Goal: Task Accomplishment & Management: Manage account settings

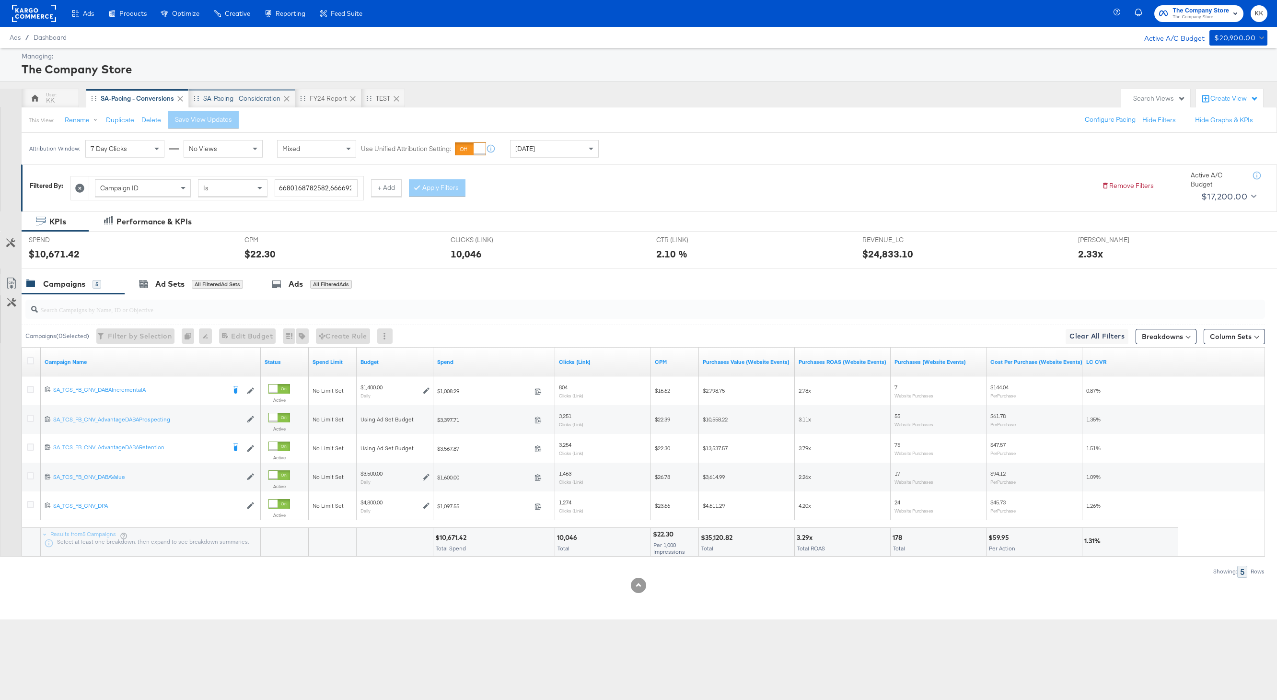
click at [260, 91] on div "SA-Pacing - Consideration" at bounding box center [242, 98] width 106 height 19
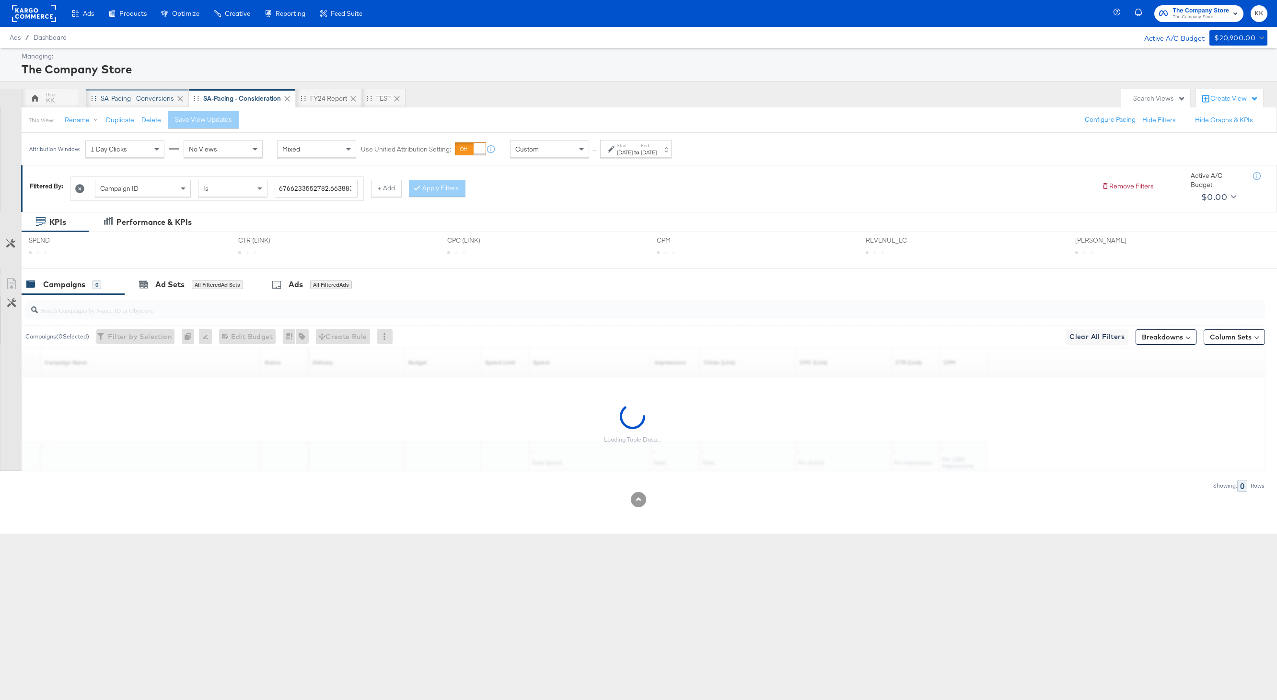
click at [125, 98] on div "SA-Pacing - Conversions" at bounding box center [137, 98] width 73 height 9
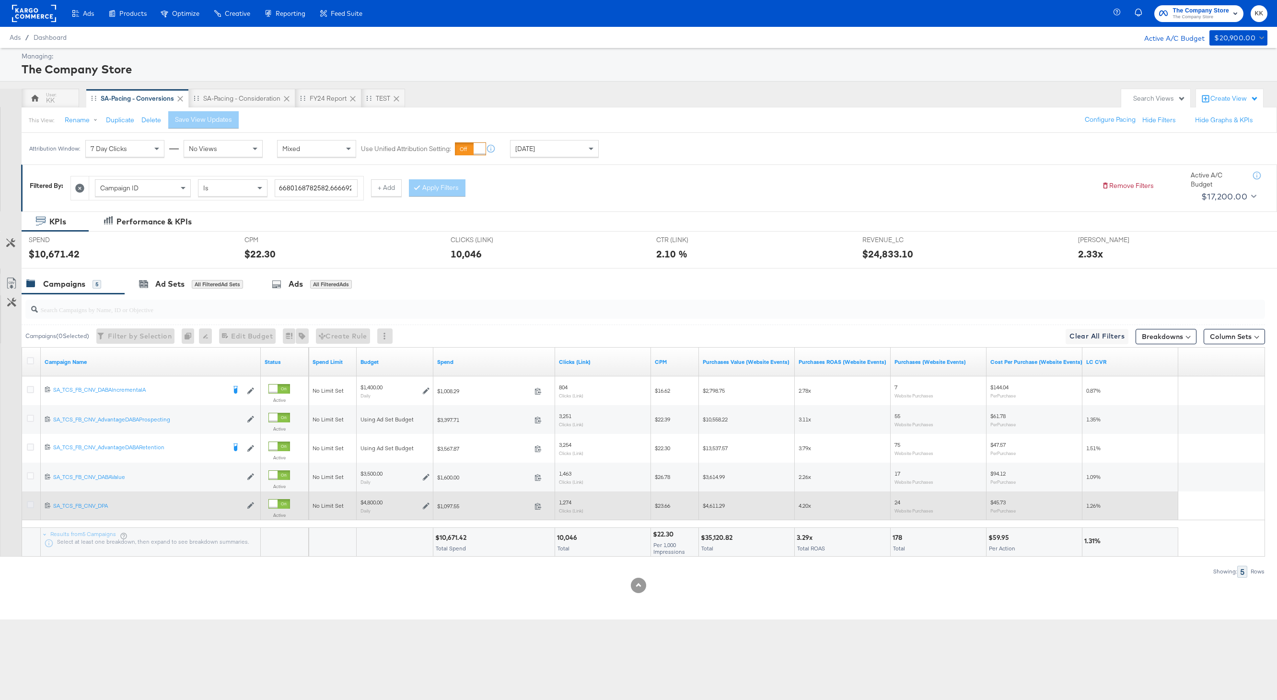
click at [30, 502] on icon at bounding box center [30, 504] width 7 height 7
click at [0, 0] on input "checkbox" at bounding box center [0, 0] width 0 height 0
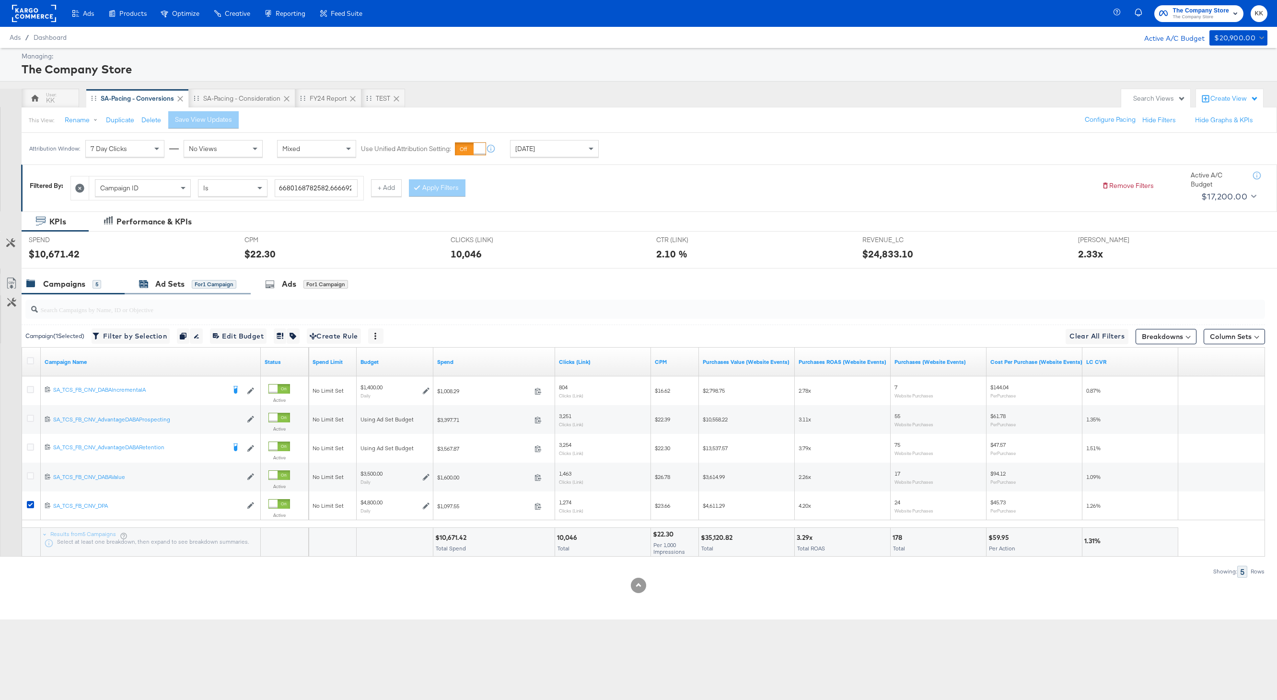
click at [170, 284] on div "Ad Sets" at bounding box center [169, 284] width 29 height 11
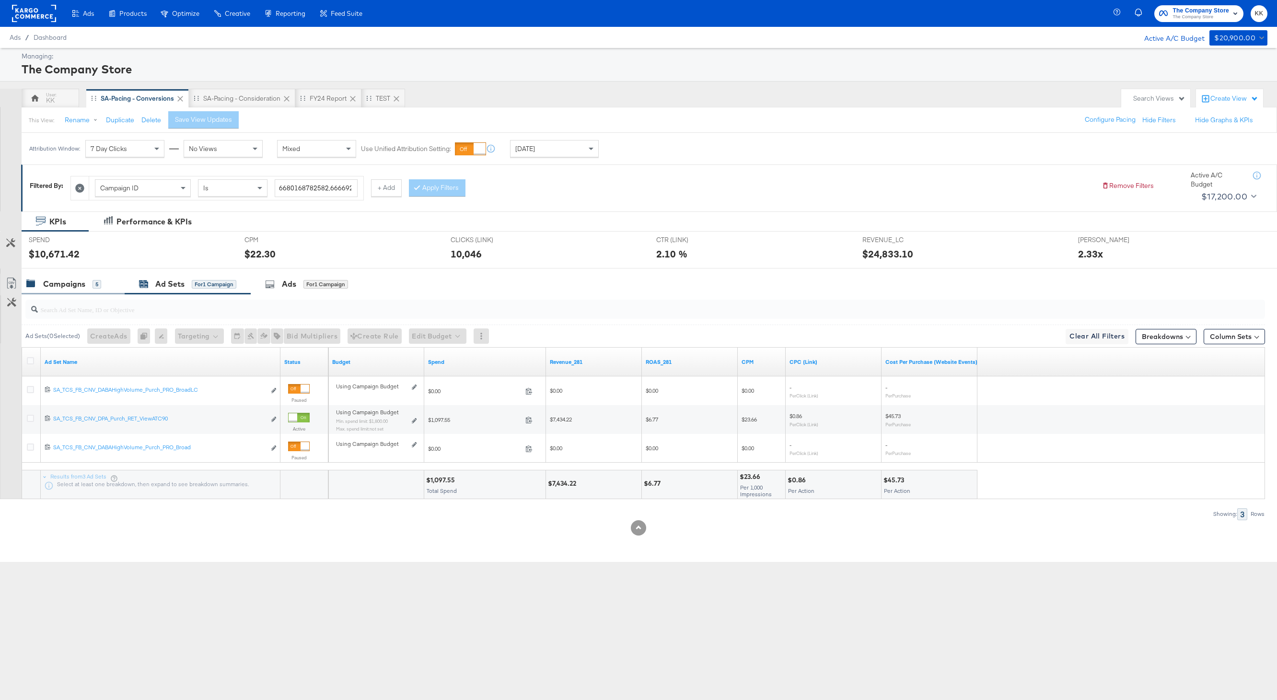
click at [76, 288] on div "Campaigns" at bounding box center [64, 284] width 42 height 11
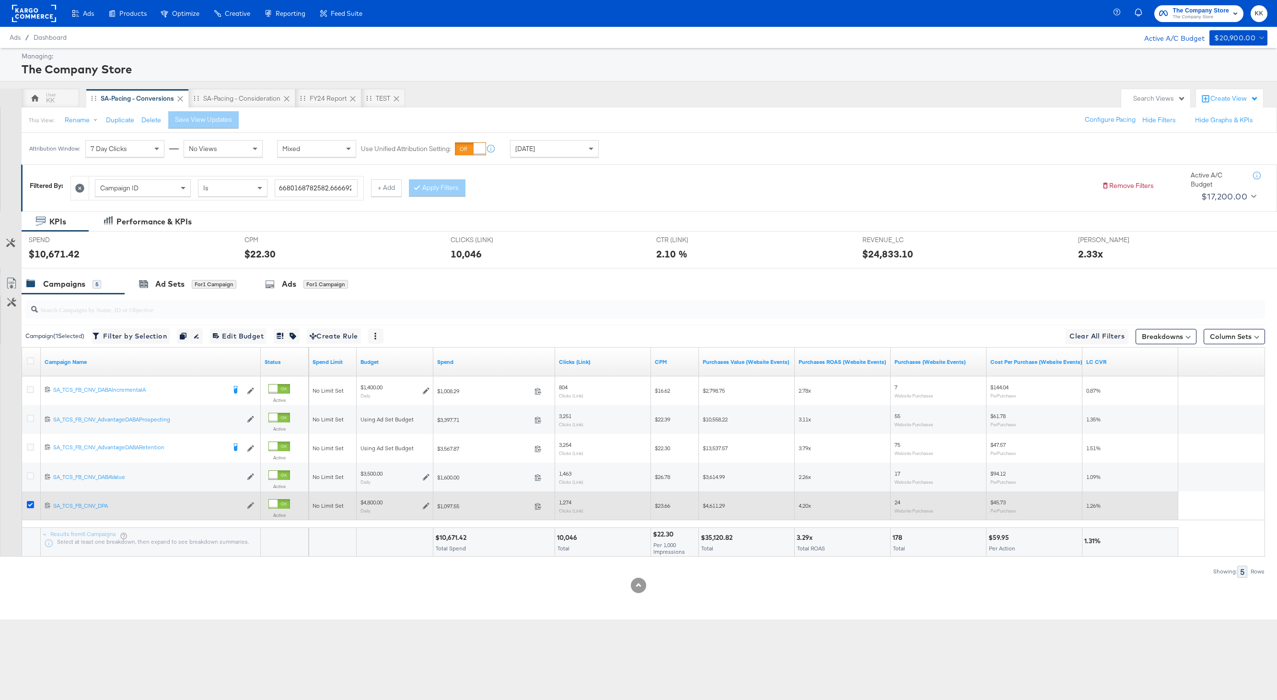
click at [29, 502] on icon at bounding box center [30, 504] width 7 height 7
click at [0, 0] on input "checkbox" at bounding box center [0, 0] width 0 height 0
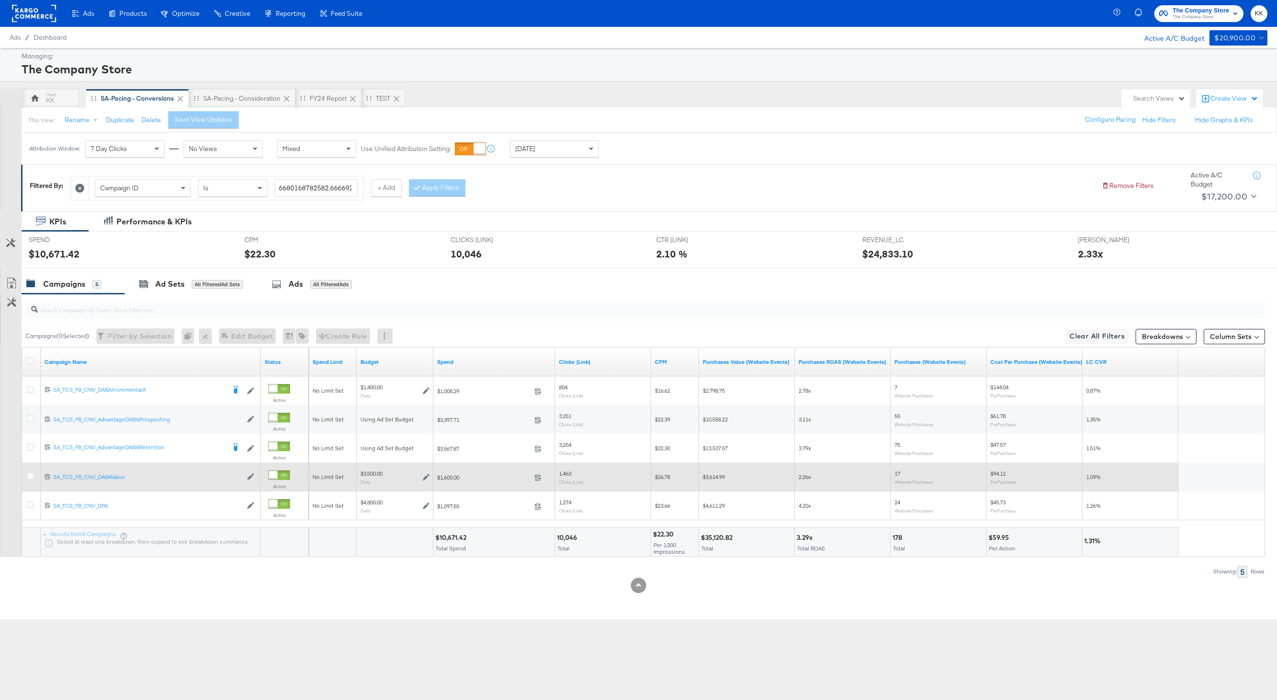
click at [29, 472] on div at bounding box center [32, 476] width 18 height 17
click at [30, 478] on icon at bounding box center [30, 475] width 7 height 7
click at [0, 0] on input "checkbox" at bounding box center [0, 0] width 0 height 0
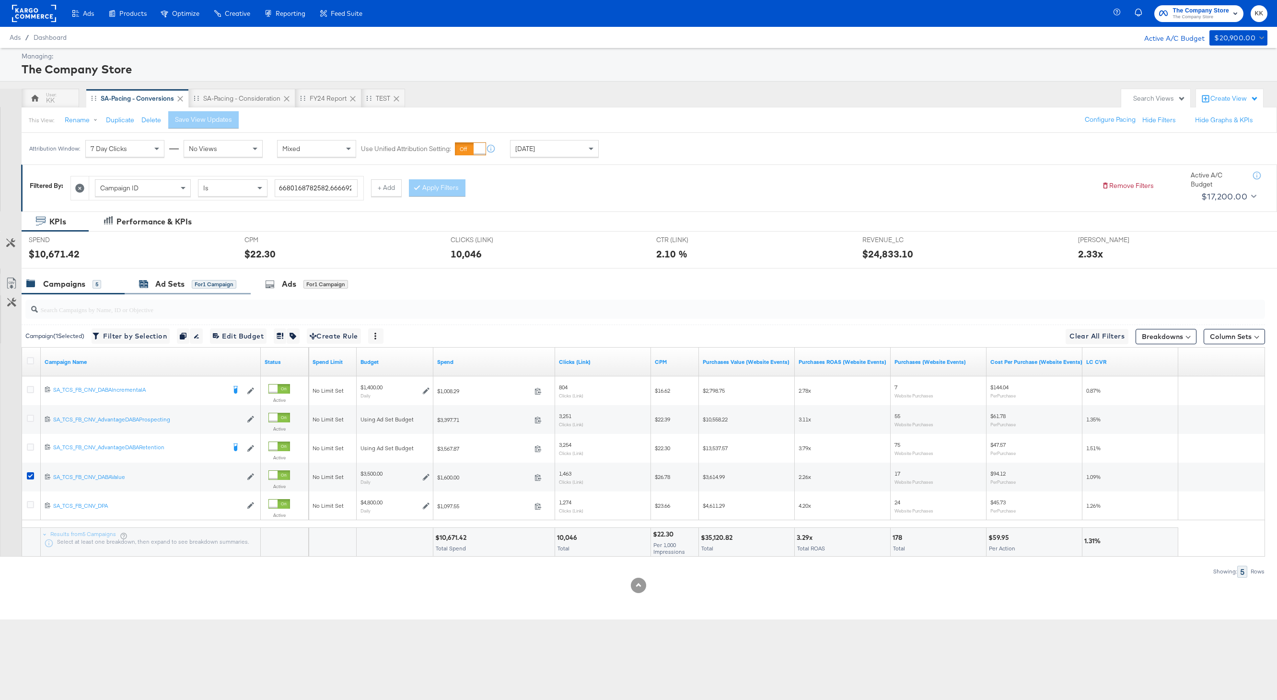
click at [184, 288] on div "Ad Sets" at bounding box center [169, 284] width 29 height 11
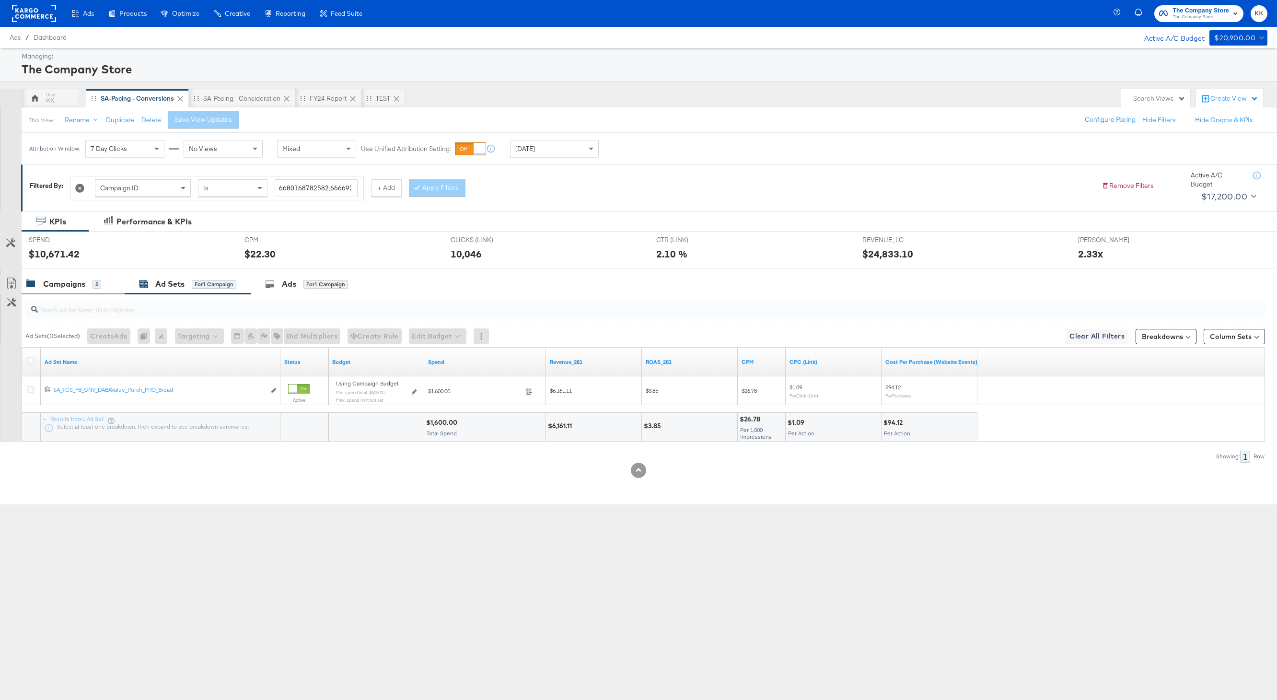
click at [87, 281] on div "Campaigns 5" at bounding box center [63, 284] width 75 height 11
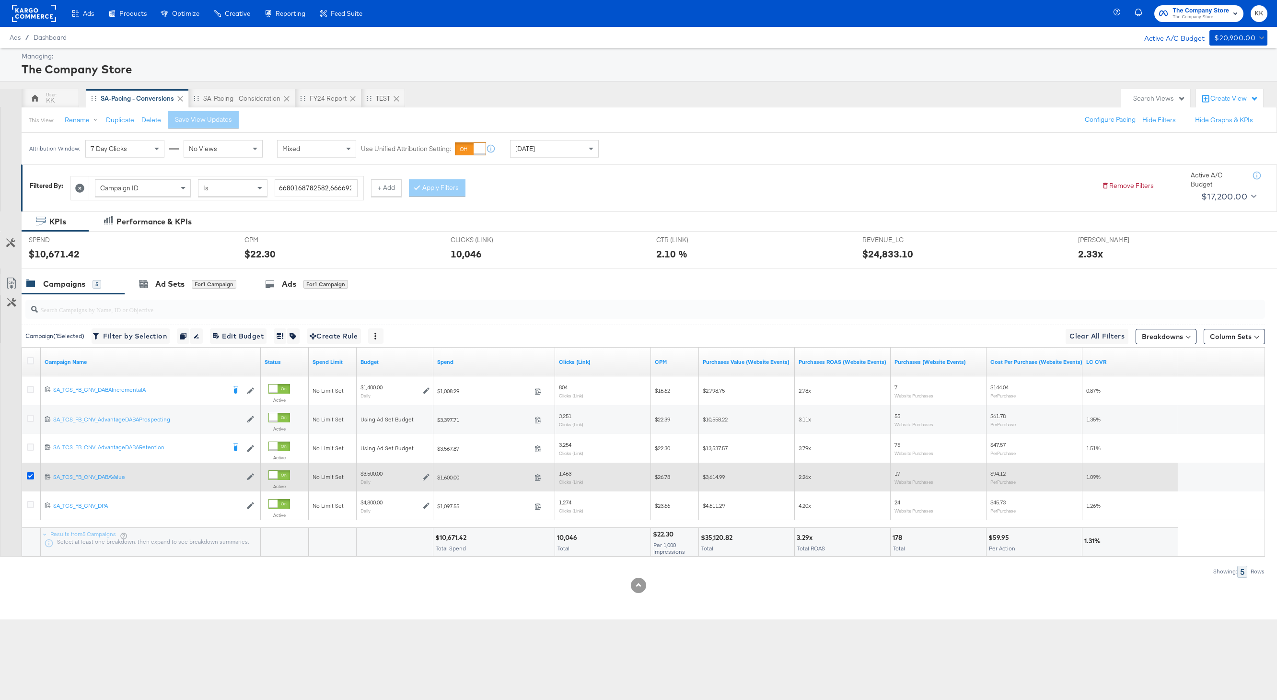
click at [32, 479] on icon at bounding box center [30, 475] width 7 height 7
click at [0, 0] on input "checkbox" at bounding box center [0, 0] width 0 height 0
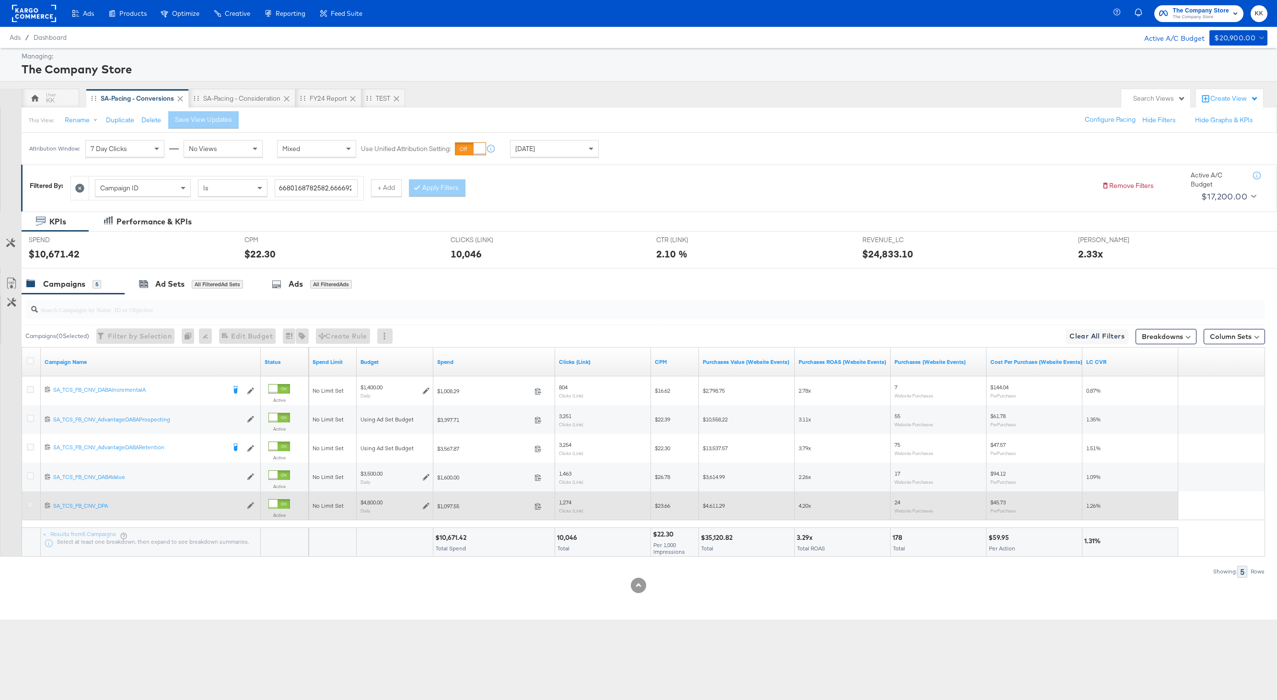
click at [32, 504] on icon at bounding box center [30, 504] width 7 height 7
click at [0, 0] on input "checkbox" at bounding box center [0, 0] width 0 height 0
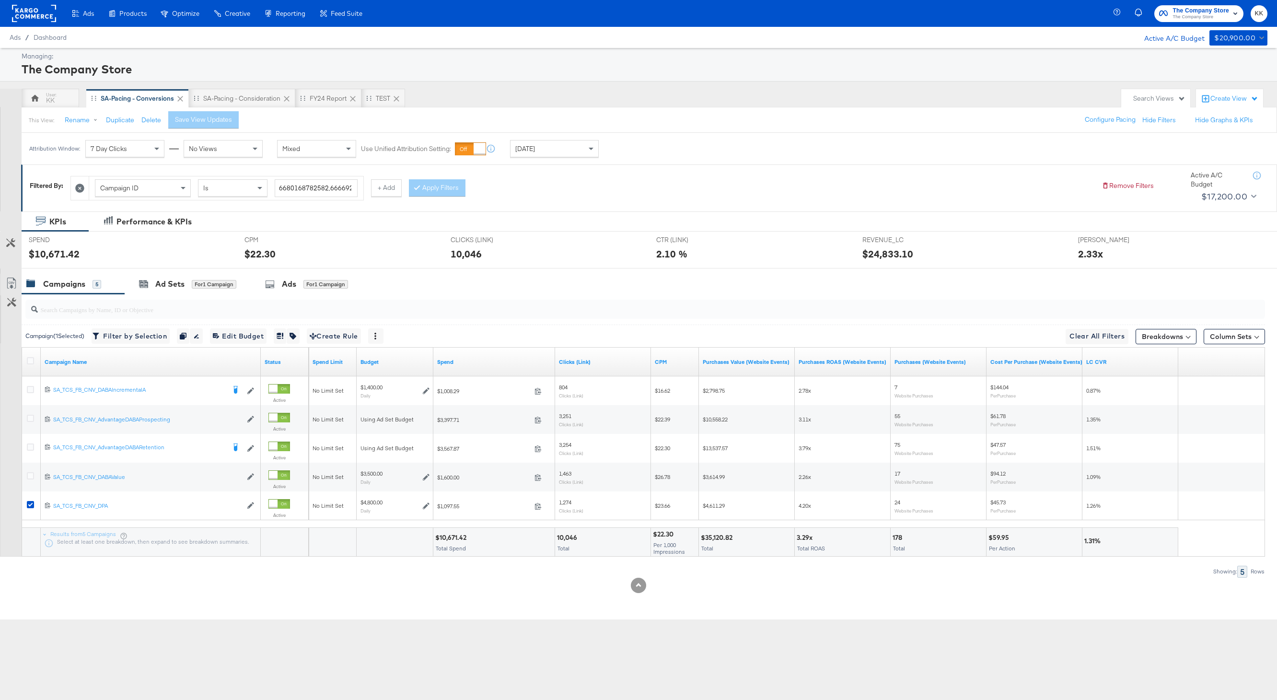
click at [194, 272] on div at bounding box center [638, 273] width 1277 height 8
click at [194, 280] on div "for 1 Campaign" at bounding box center [214, 284] width 45 height 9
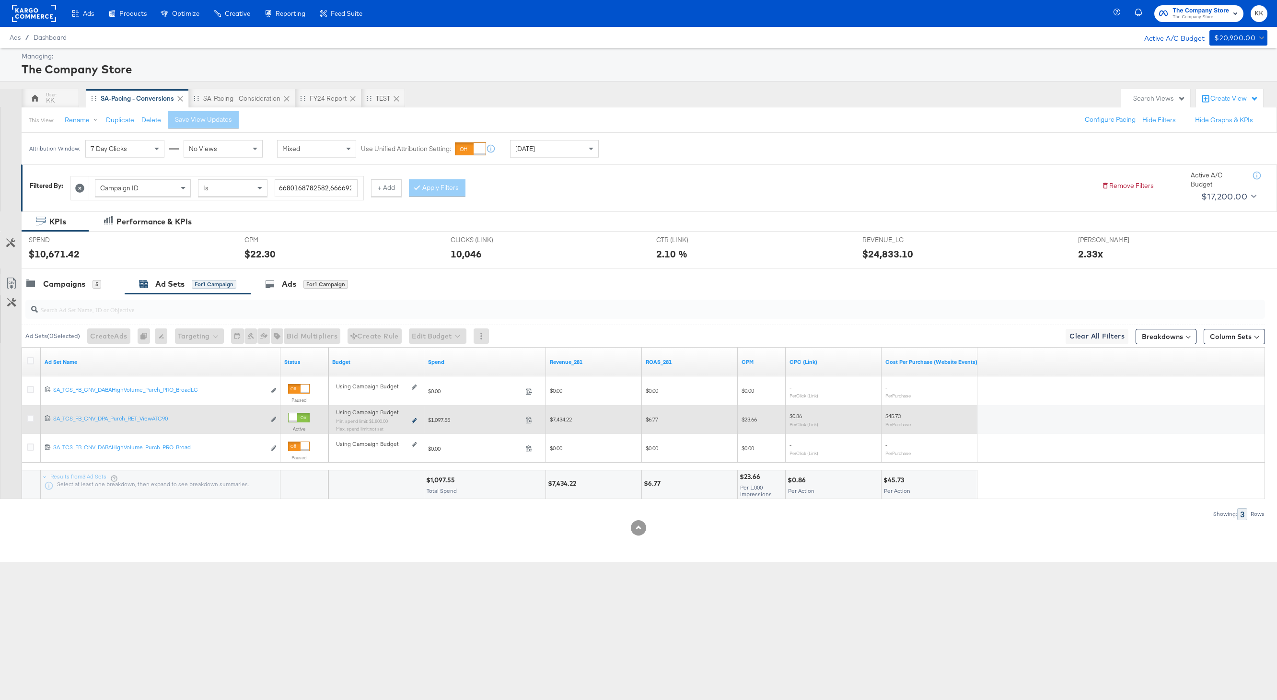
click at [413, 420] on icon at bounding box center [414, 420] width 5 height 5
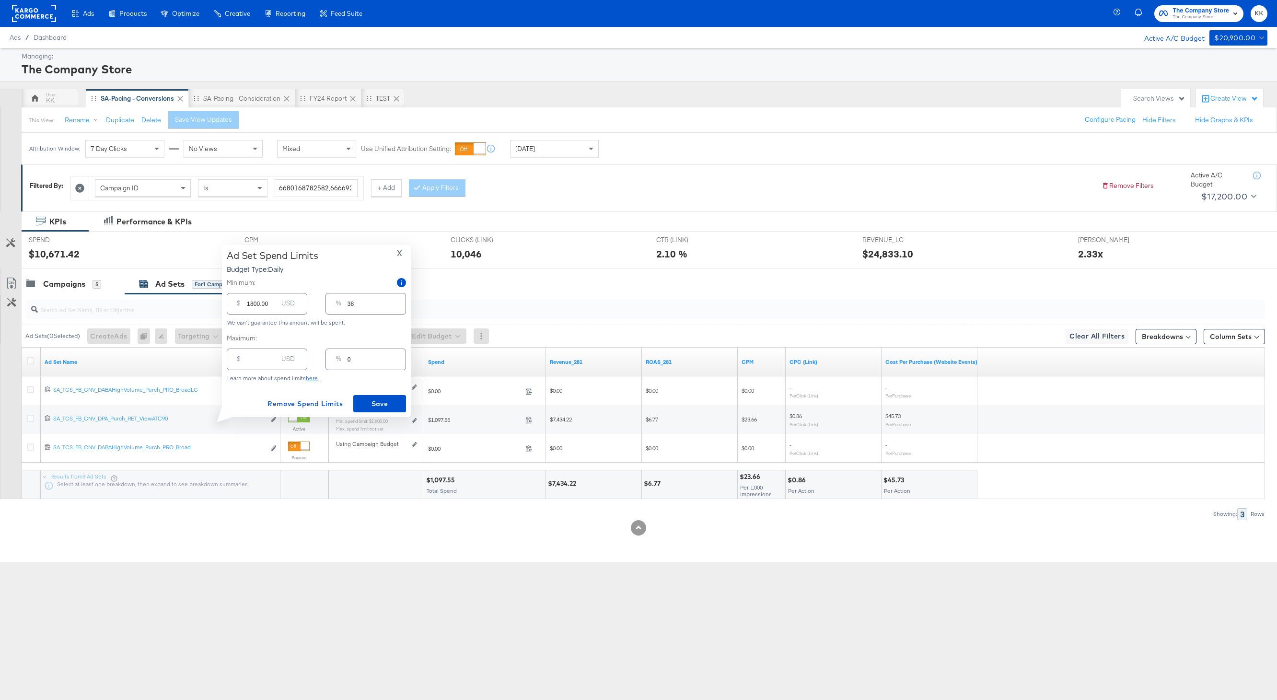
click at [261, 371] on div "$ USD" at bounding box center [267, 359] width 81 height 25
click at [261, 366] on div "$ USD" at bounding box center [267, 360] width 81 height 22
type input "30"
type input "1"
type input "300"
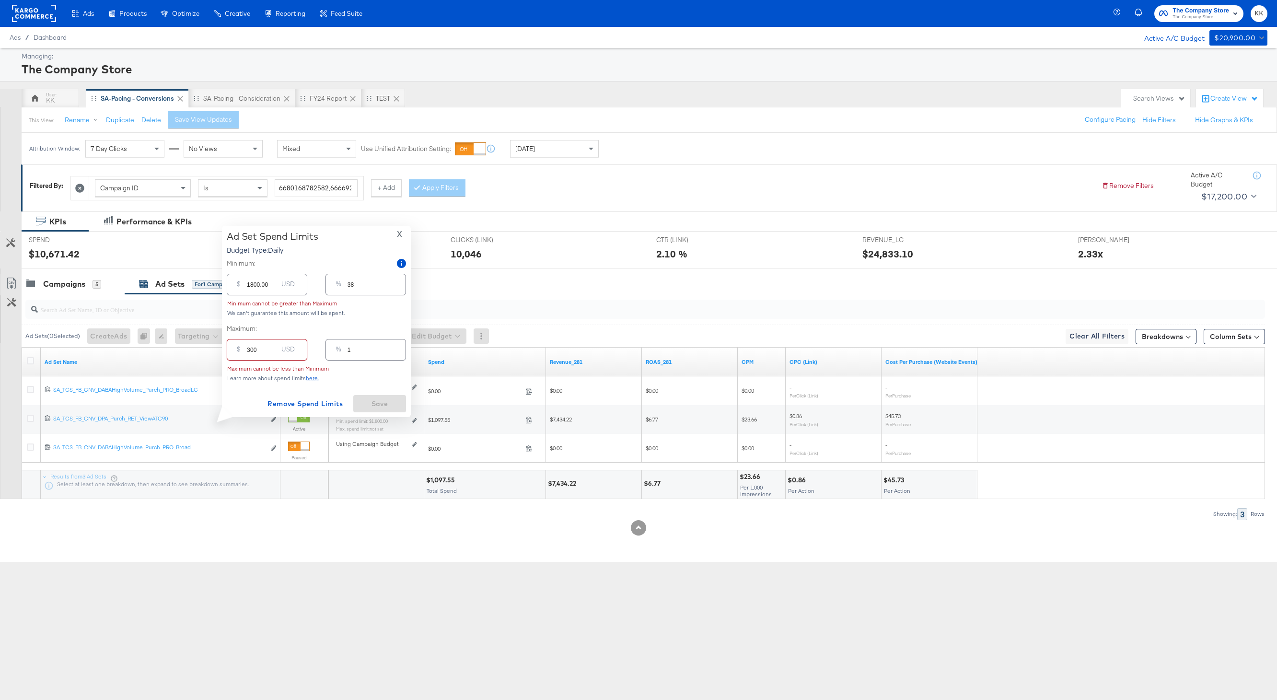
type input "6"
type input "3000"
type input "63"
type input "3000.00"
drag, startPoint x: 254, startPoint y: 306, endPoint x: 243, endPoint y: 305, distance: 11.0
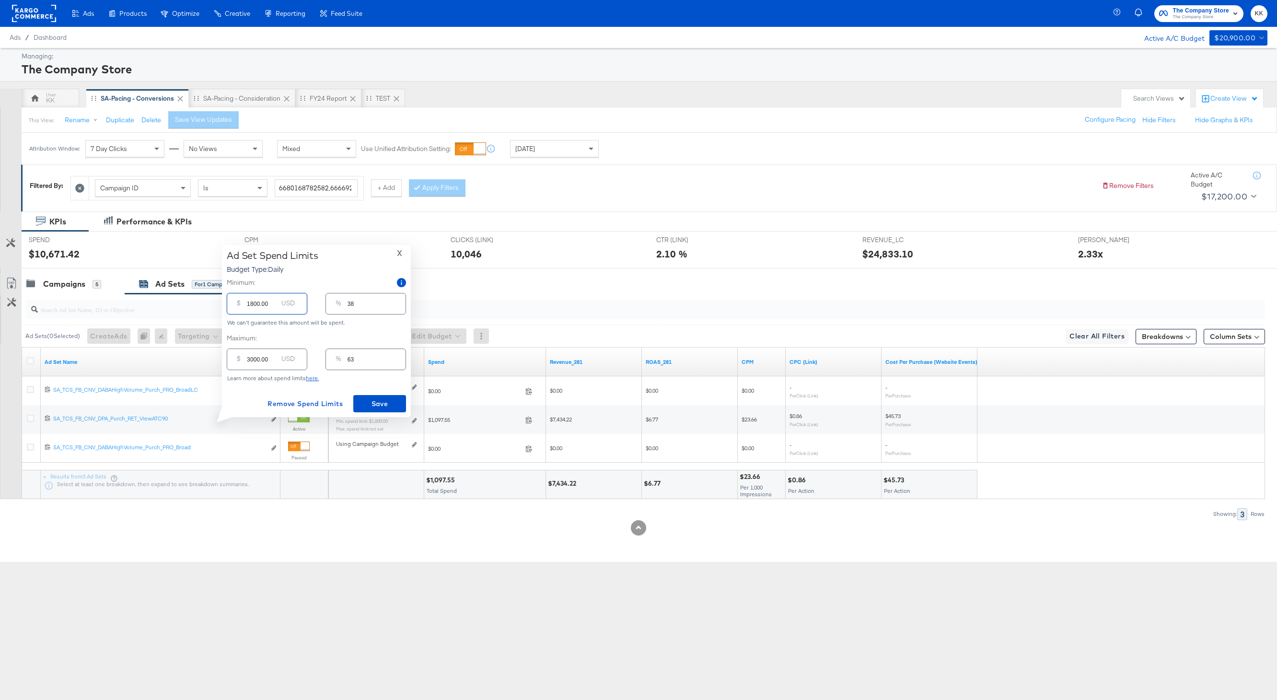
click at [243, 306] on div "$ 1800.00 USD" at bounding box center [267, 304] width 81 height 22
type input "200.00"
type input "4"
type input "2000.00"
type input "42"
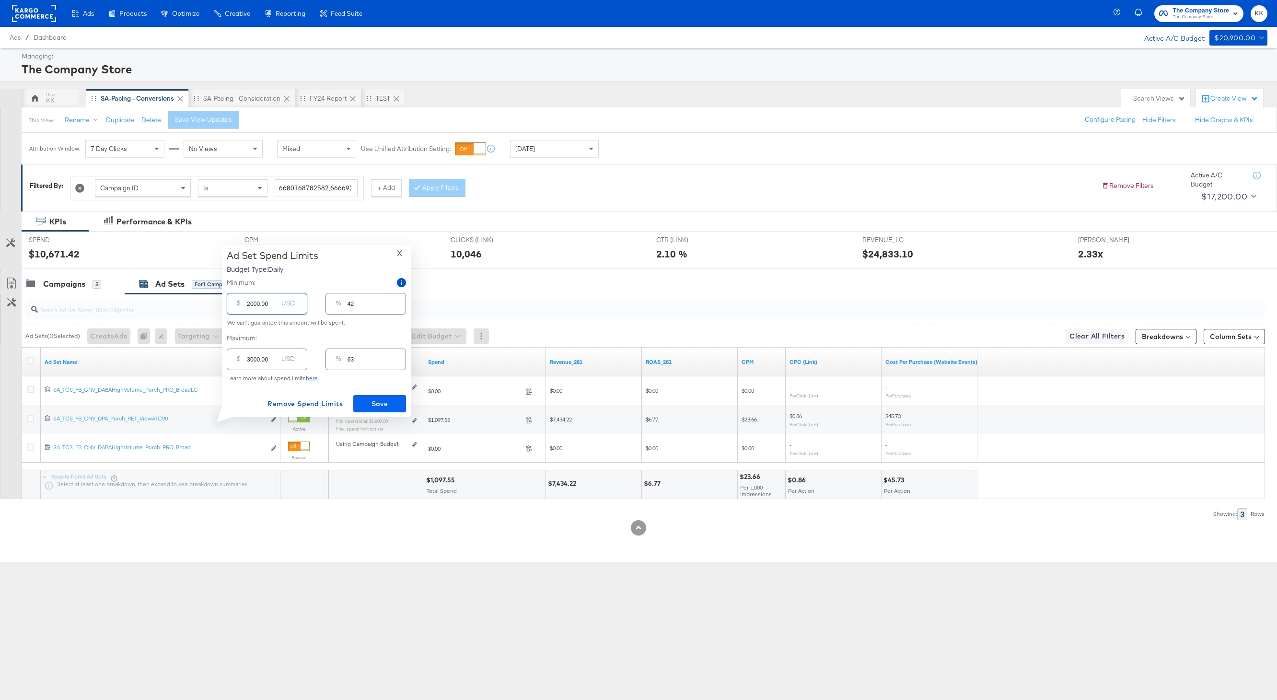
type input "2000.00"
click at [369, 400] on span "Save" at bounding box center [379, 404] width 45 height 12
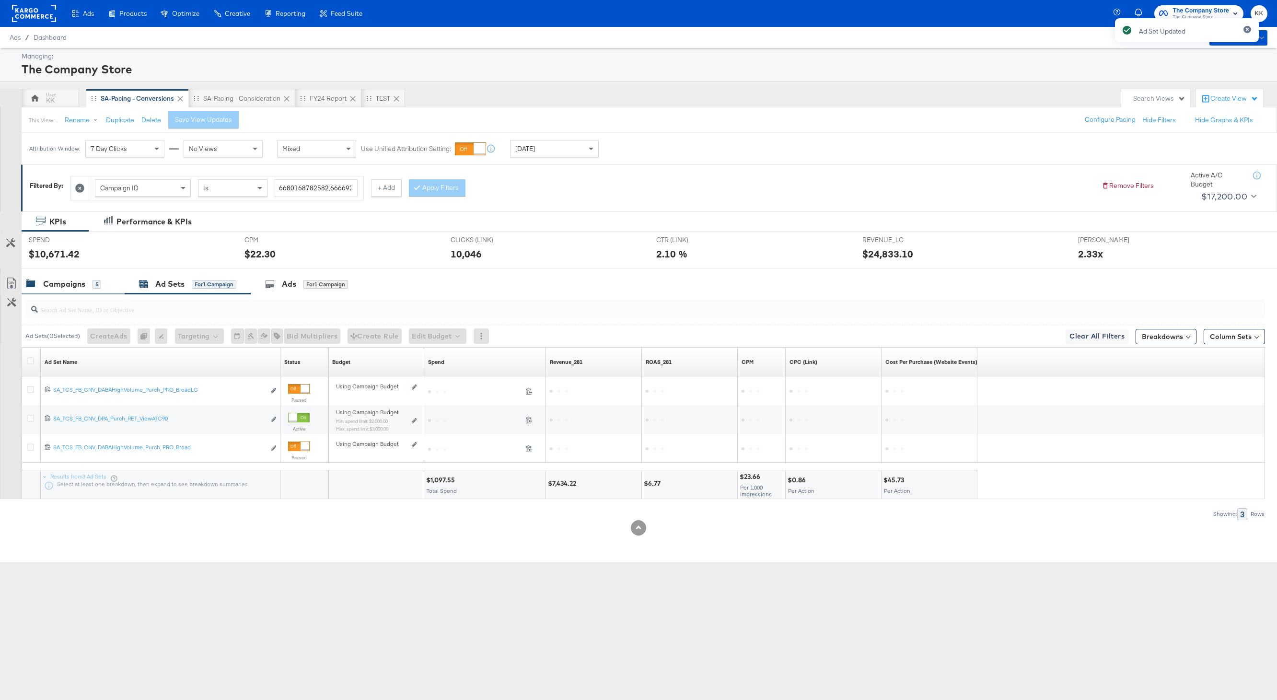
click at [74, 287] on div "Campaigns" at bounding box center [64, 284] width 42 height 11
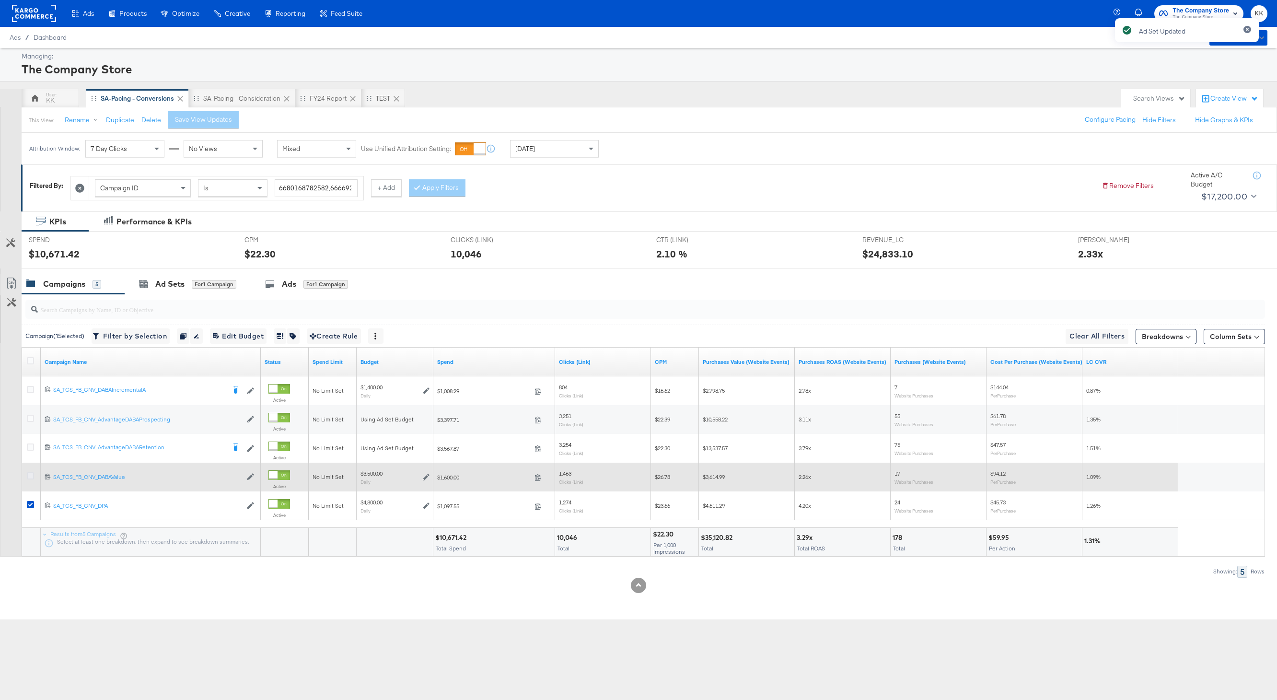
click at [29, 476] on icon at bounding box center [30, 475] width 7 height 7
click at [0, 0] on input "checkbox" at bounding box center [0, 0] width 0 height 0
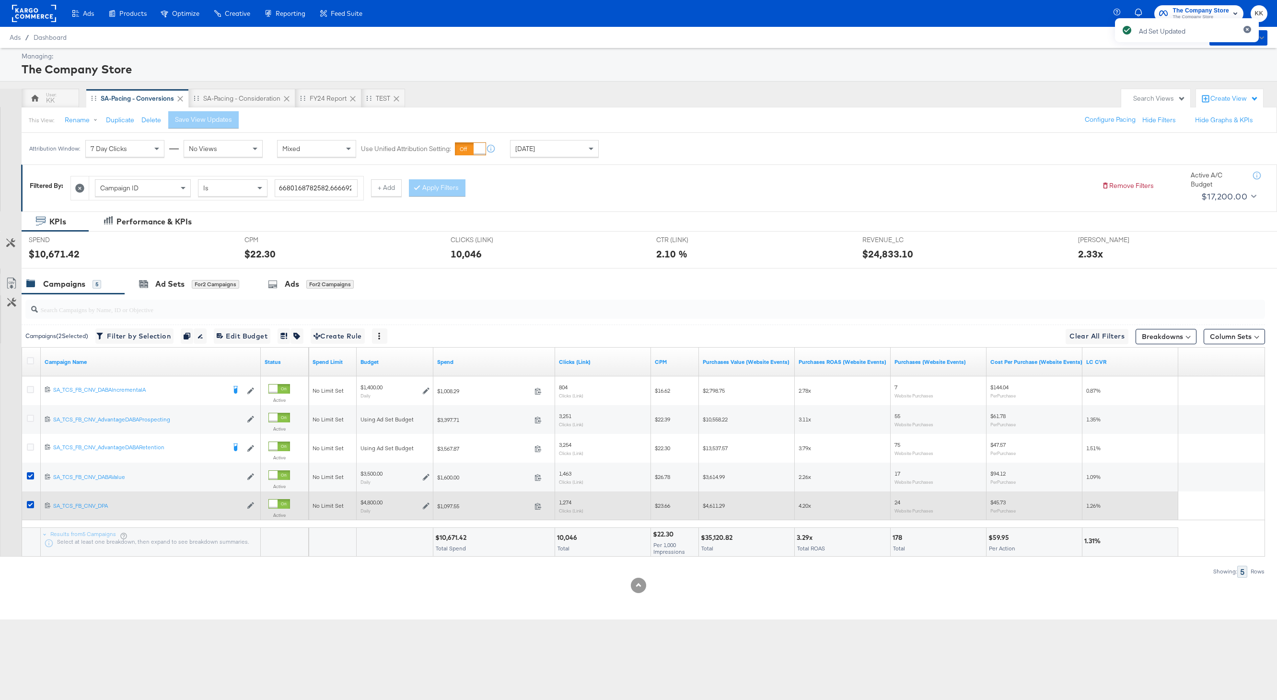
click at [29, 500] on div at bounding box center [32, 505] width 18 height 17
click at [29, 501] on icon at bounding box center [30, 504] width 7 height 7
click at [0, 0] on input "checkbox" at bounding box center [0, 0] width 0 height 0
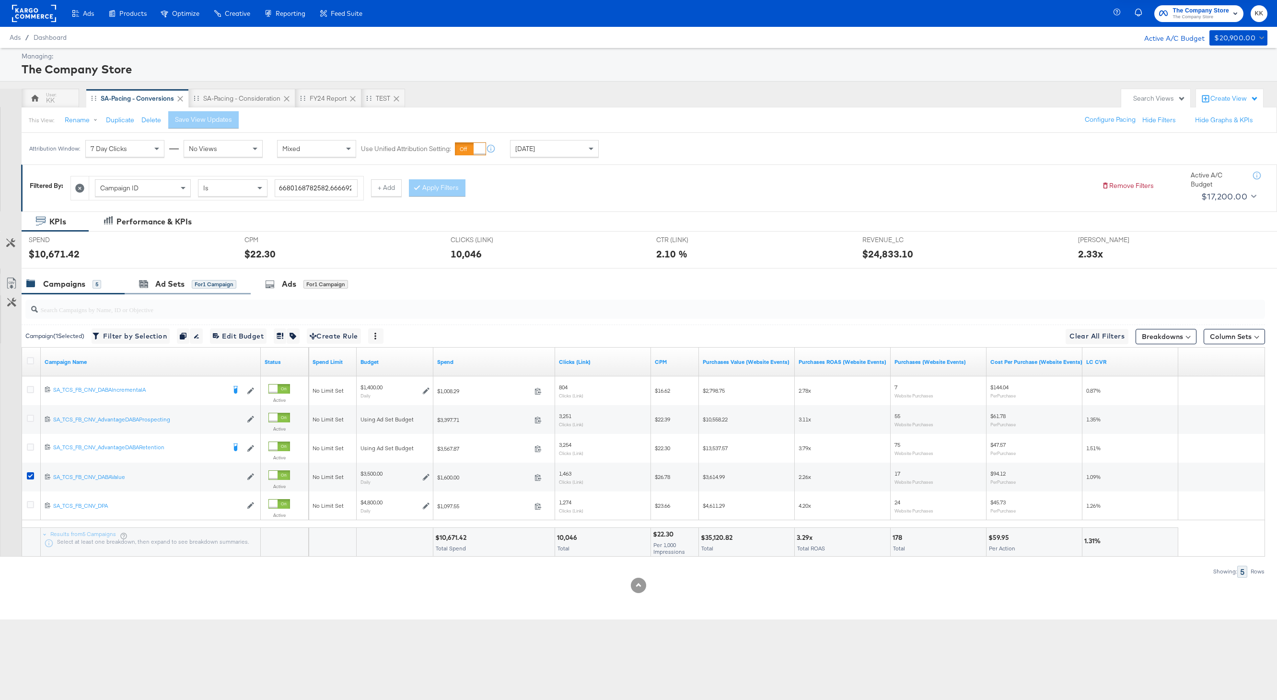
click at [159, 274] on div "Ad Sets for 1 Campaign" at bounding box center [188, 284] width 126 height 21
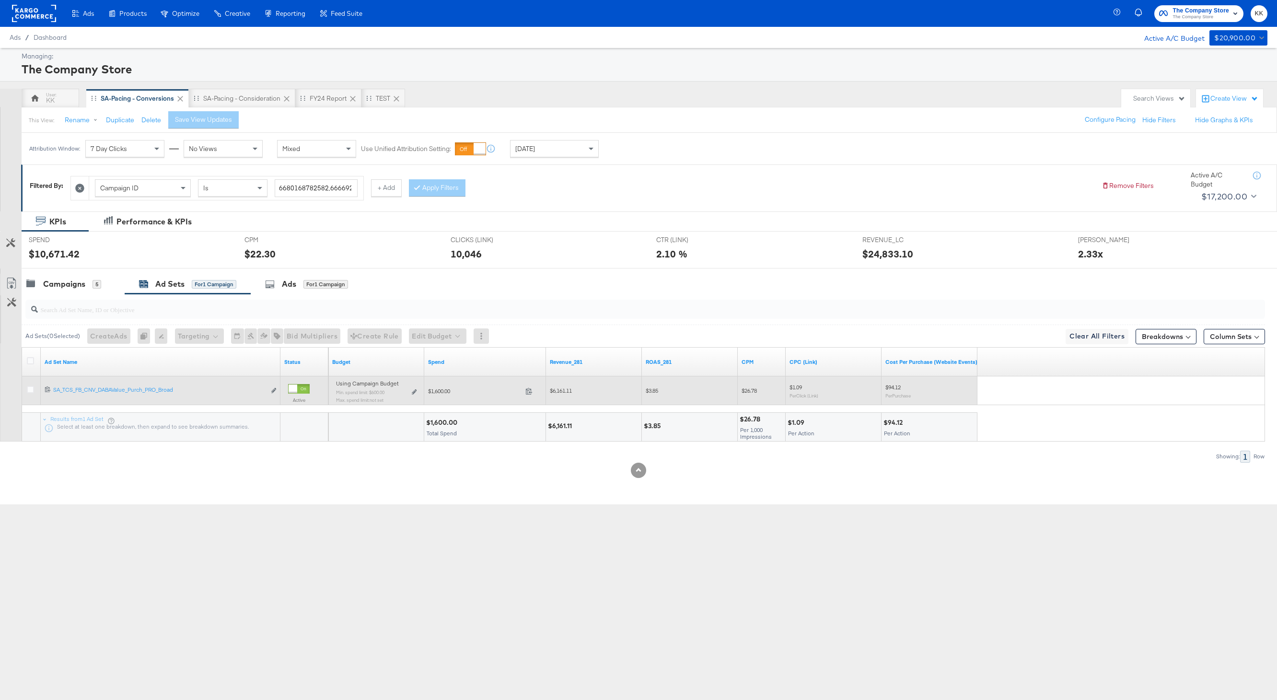
click at [417, 389] on div "Using Campaign Budget Min. spend limit: $600.00 Max. spend limit : not set Edit…" at bounding box center [376, 395] width 88 height 30
click at [413, 389] on icon at bounding box center [414, 391] width 5 height 5
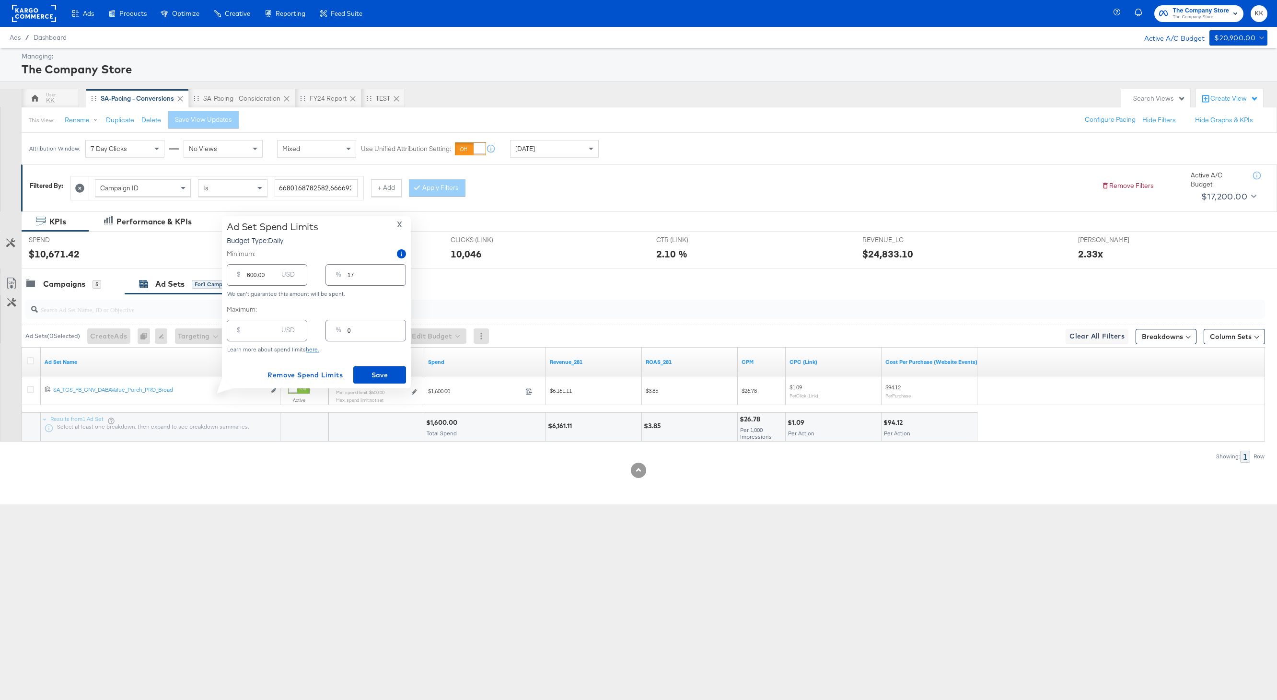
click at [248, 329] on input "number" at bounding box center [262, 326] width 31 height 21
type input "27"
type input "1"
type input "270"
type input "8"
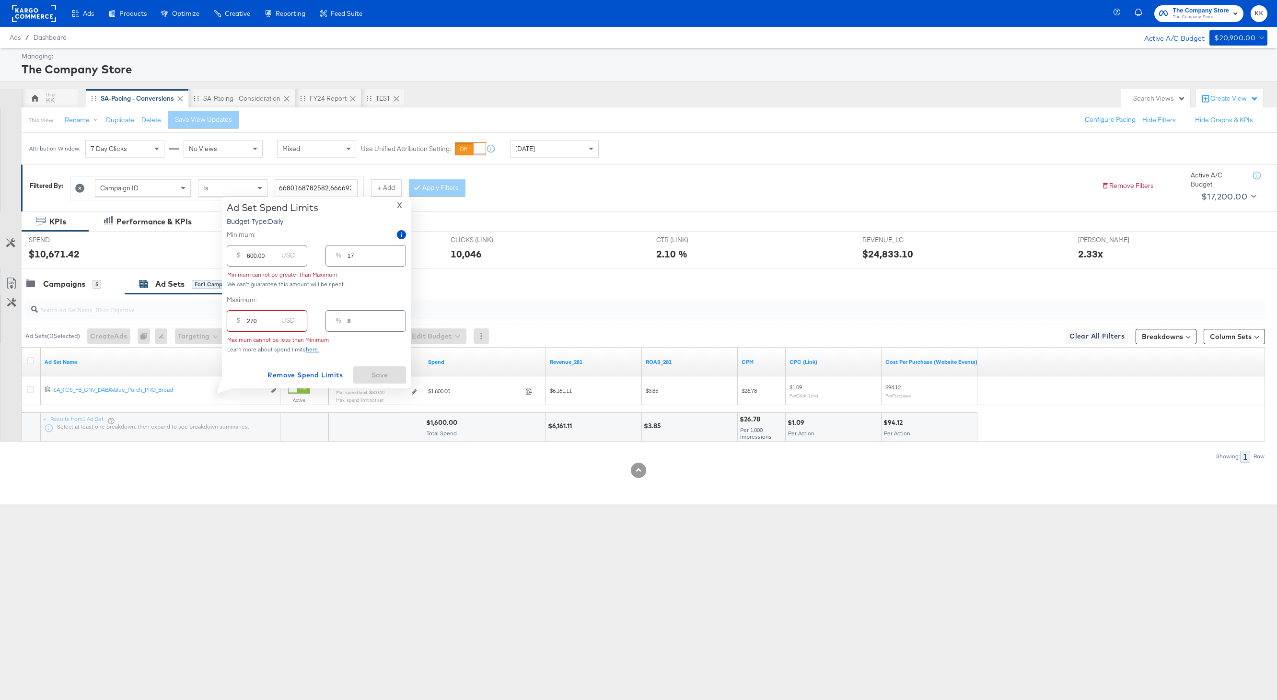
type input "2700"
type input "77"
type input "270"
type input "8"
type input "27"
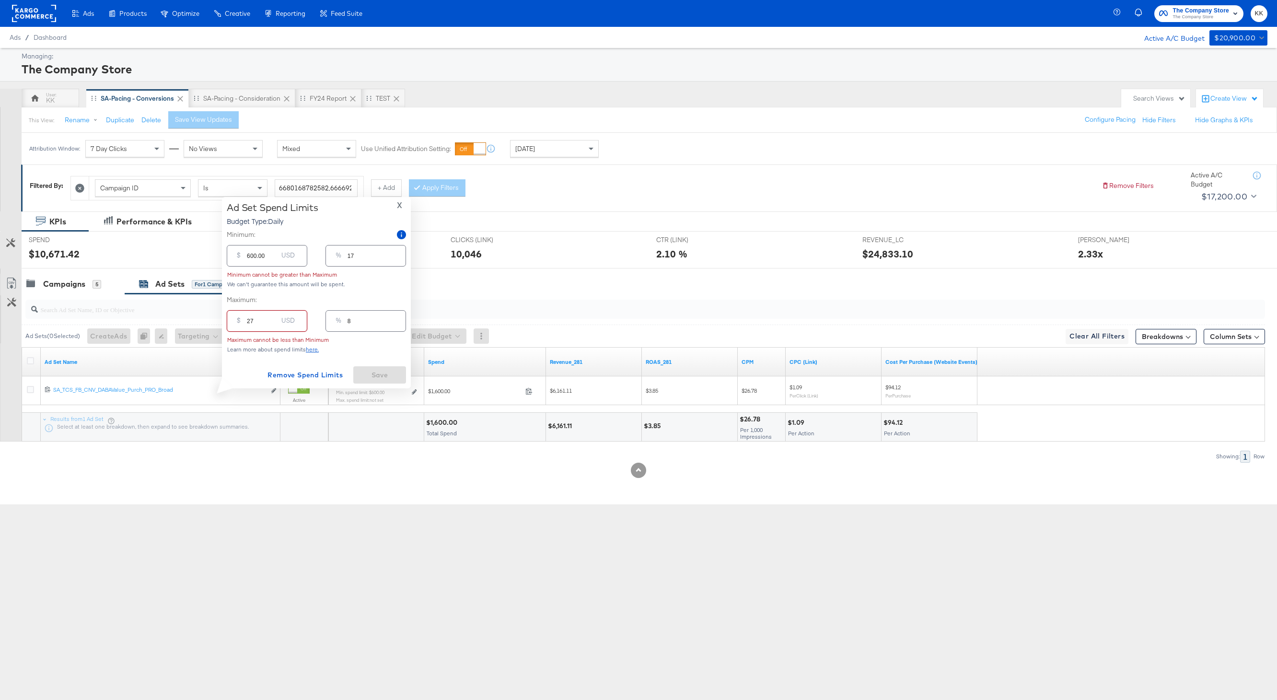
type input "1"
type input "2"
type input "0"
type input "26"
type input "1"
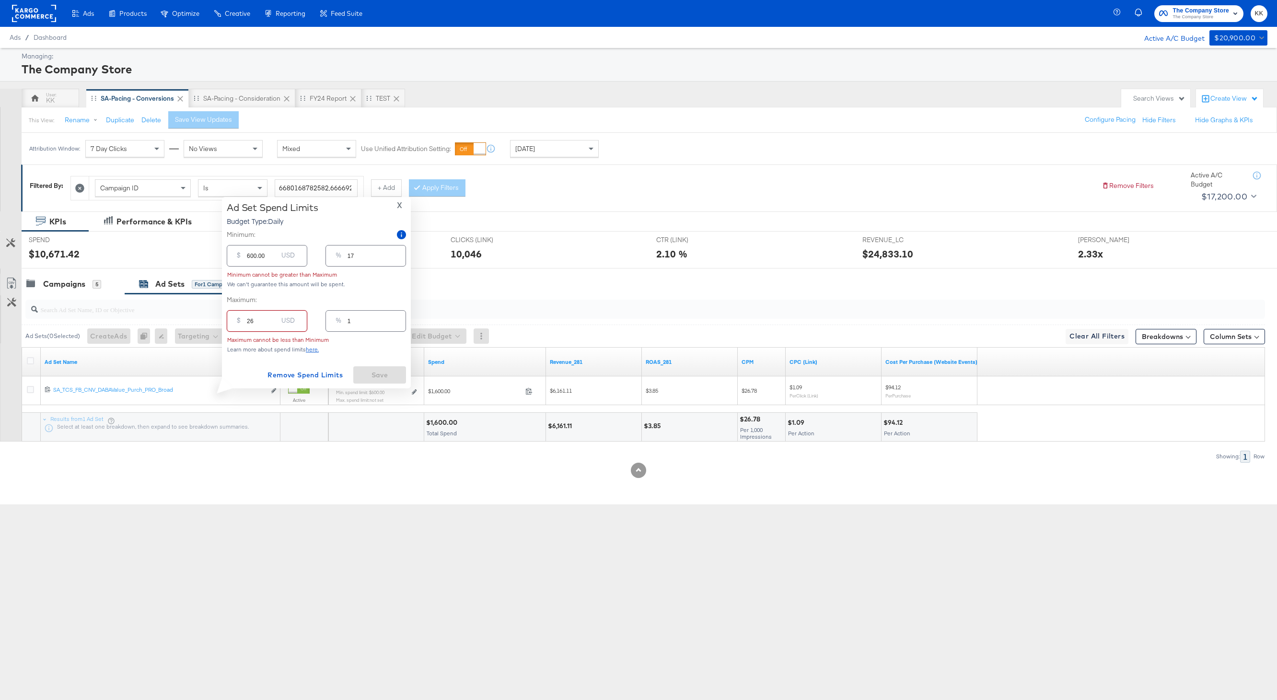
type input "260"
type input "7"
type input "2600"
type input "74"
click at [374, 377] on span "Save" at bounding box center [379, 375] width 45 height 12
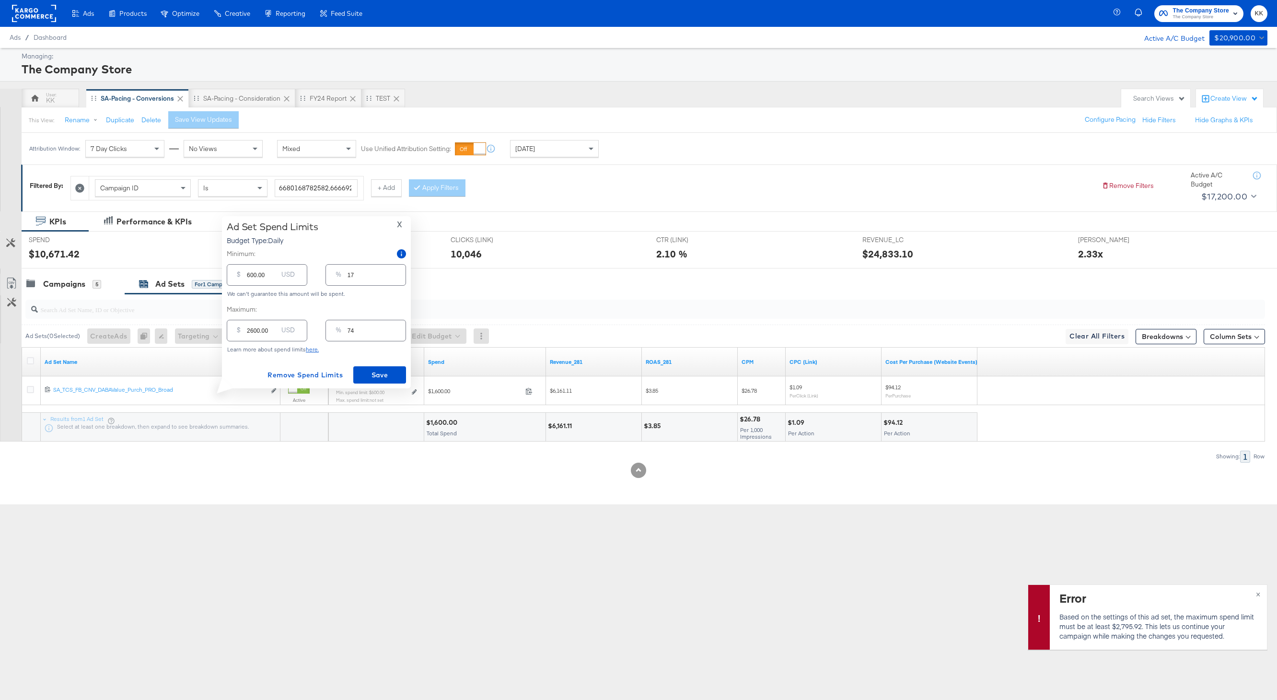
click at [252, 330] on input "2600.00" at bounding box center [262, 326] width 31 height 21
type input "200.00"
type input "6"
type input "2700.00"
type input "77"
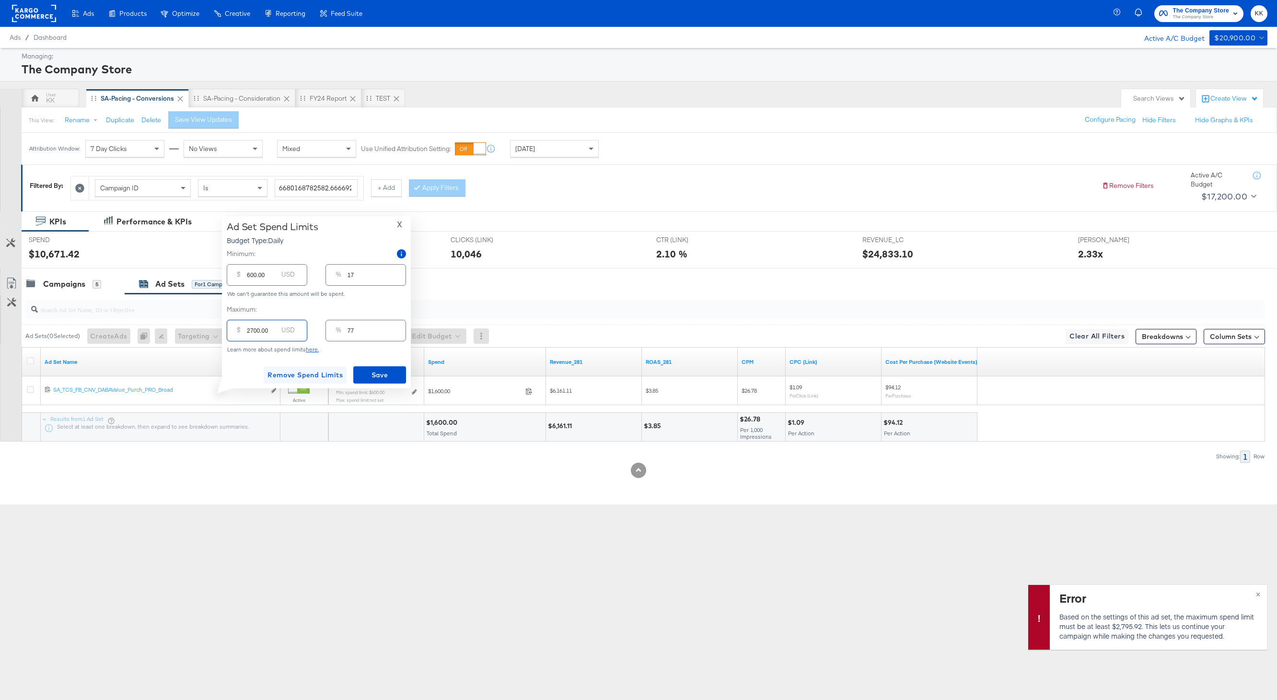
type input "200.00"
type input "6"
type input "2800.00"
type input "80"
type input "2800.00"
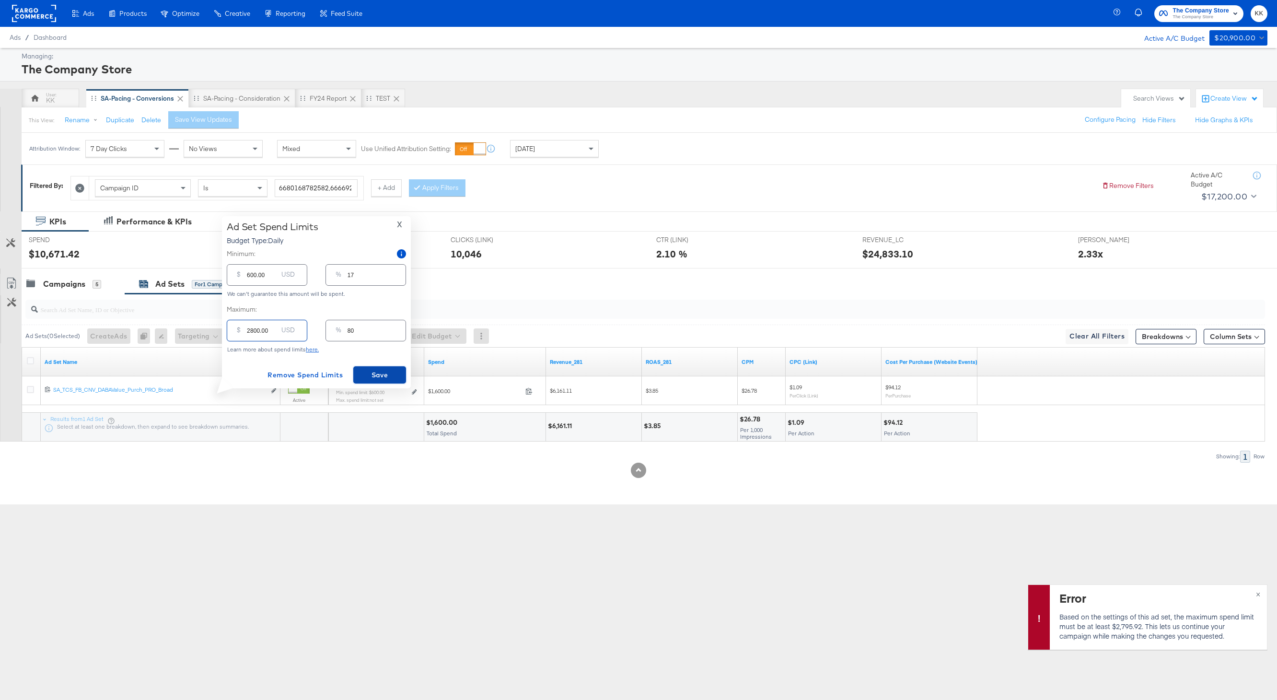
click at [392, 376] on span "Save" at bounding box center [379, 375] width 45 height 12
click at [1255, 595] on button "×" at bounding box center [1258, 593] width 18 height 17
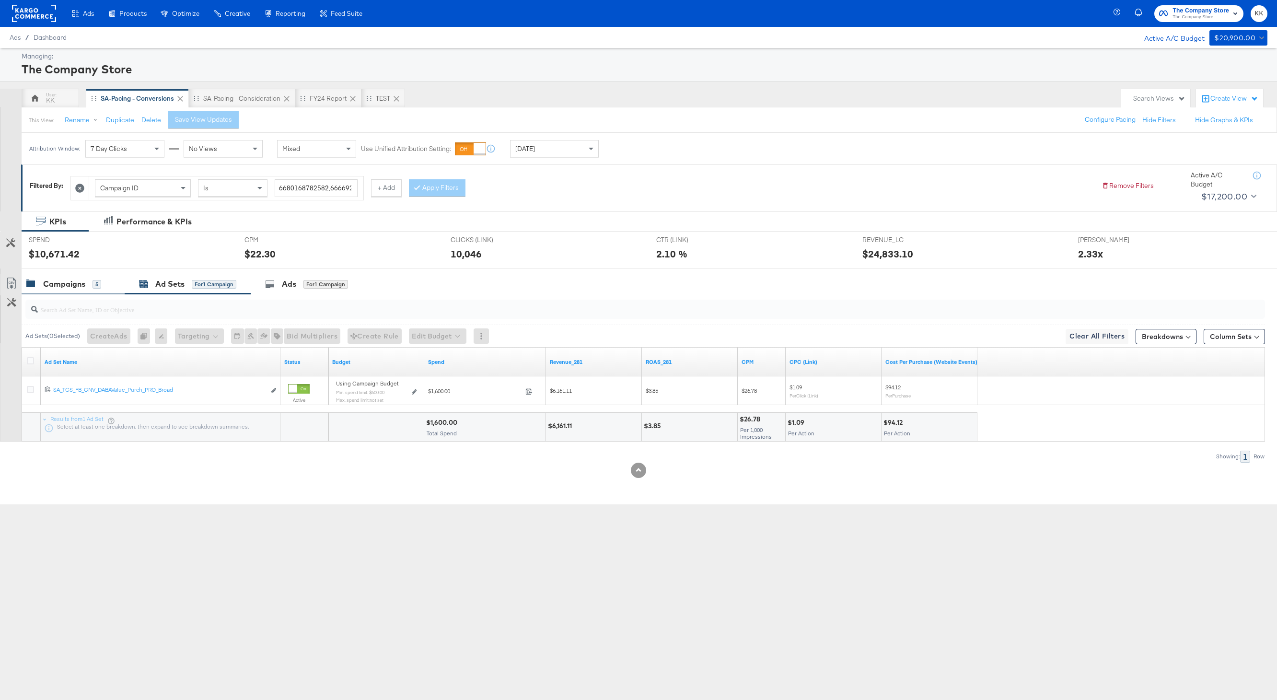
click at [71, 284] on div "Campaigns" at bounding box center [64, 284] width 42 height 11
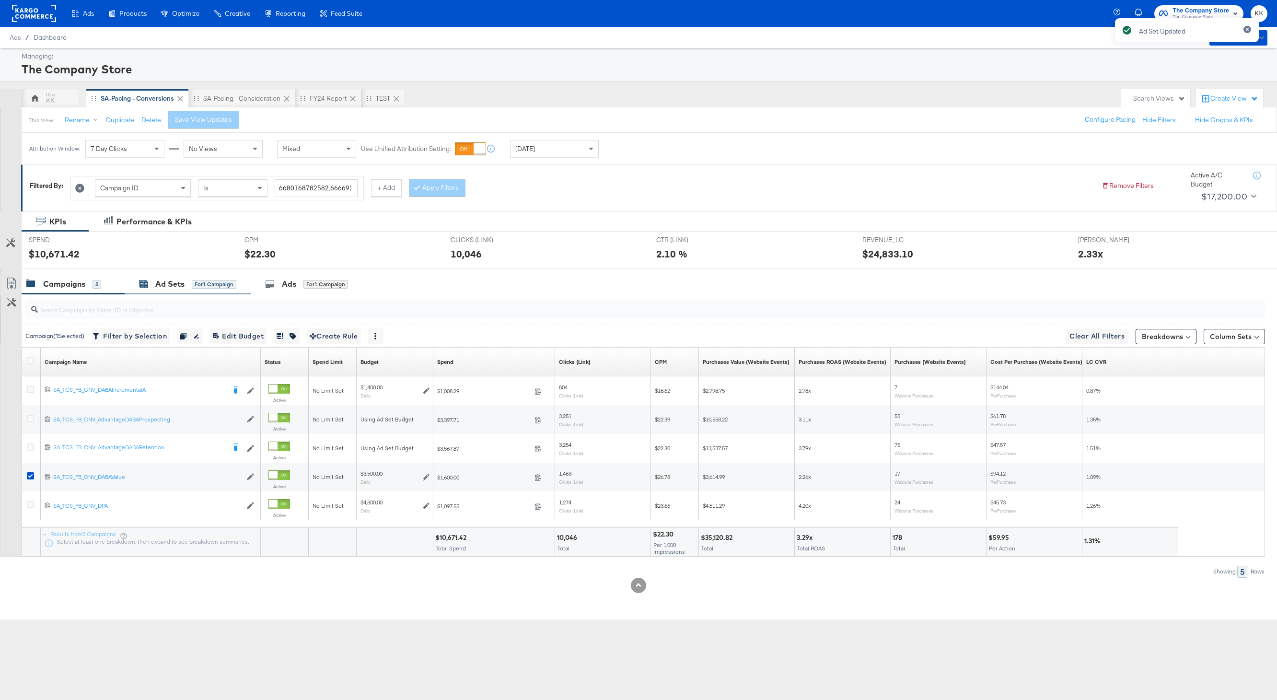
click at [168, 282] on div "Ad Sets" at bounding box center [169, 284] width 29 height 11
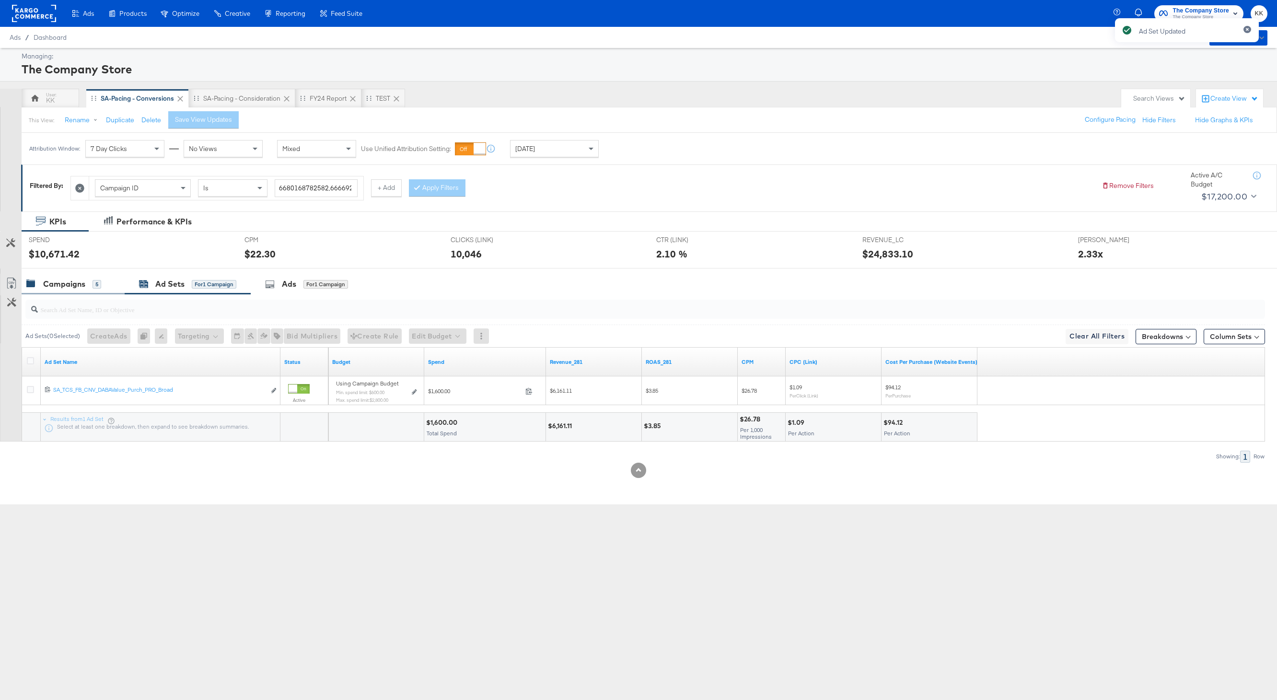
click at [82, 282] on div "Campaigns" at bounding box center [64, 284] width 42 height 11
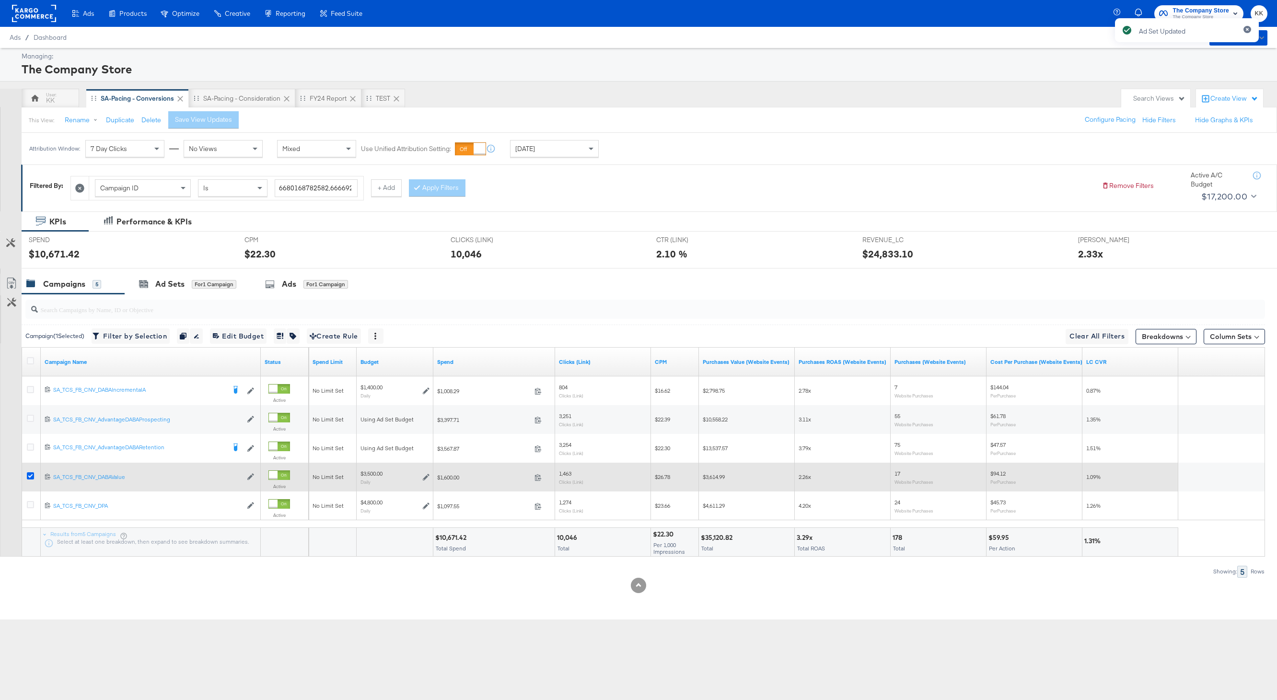
click at [32, 476] on icon at bounding box center [30, 475] width 7 height 7
click at [0, 0] on input "checkbox" at bounding box center [0, 0] width 0 height 0
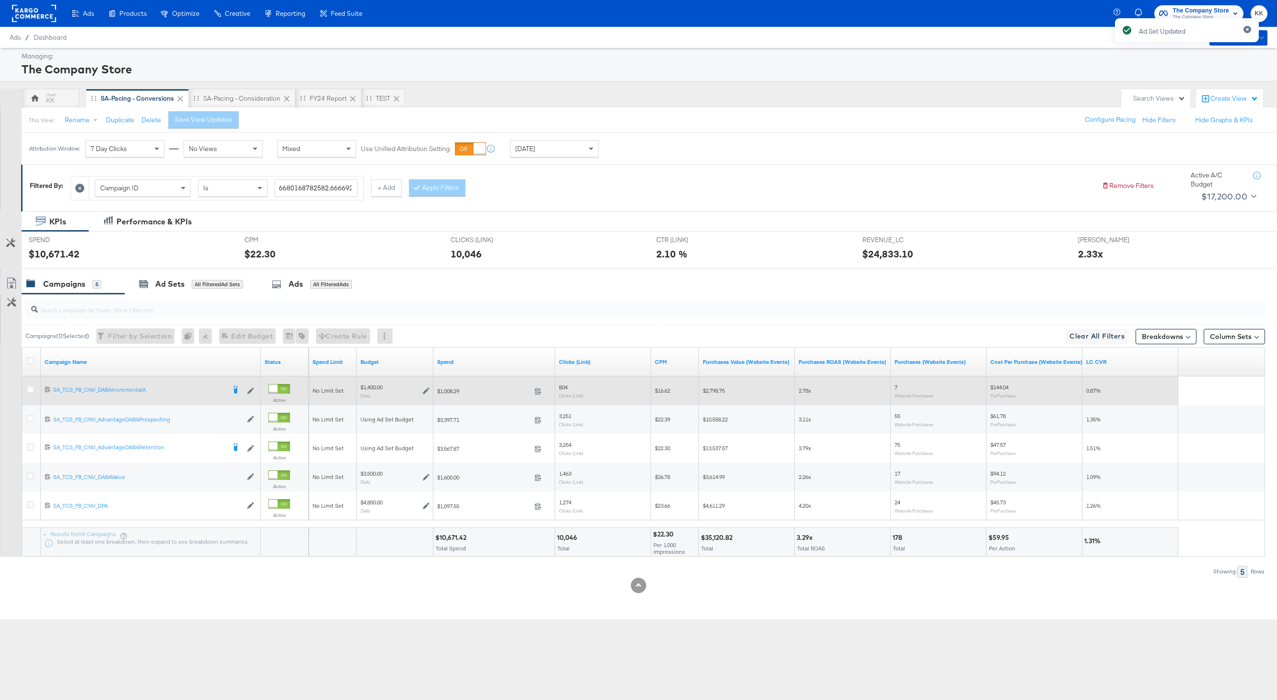
click at [32, 393] on div at bounding box center [32, 391] width 10 height 10
click at [32, 392] on icon at bounding box center [30, 389] width 7 height 7
click at [0, 0] on input "checkbox" at bounding box center [0, 0] width 0 height 0
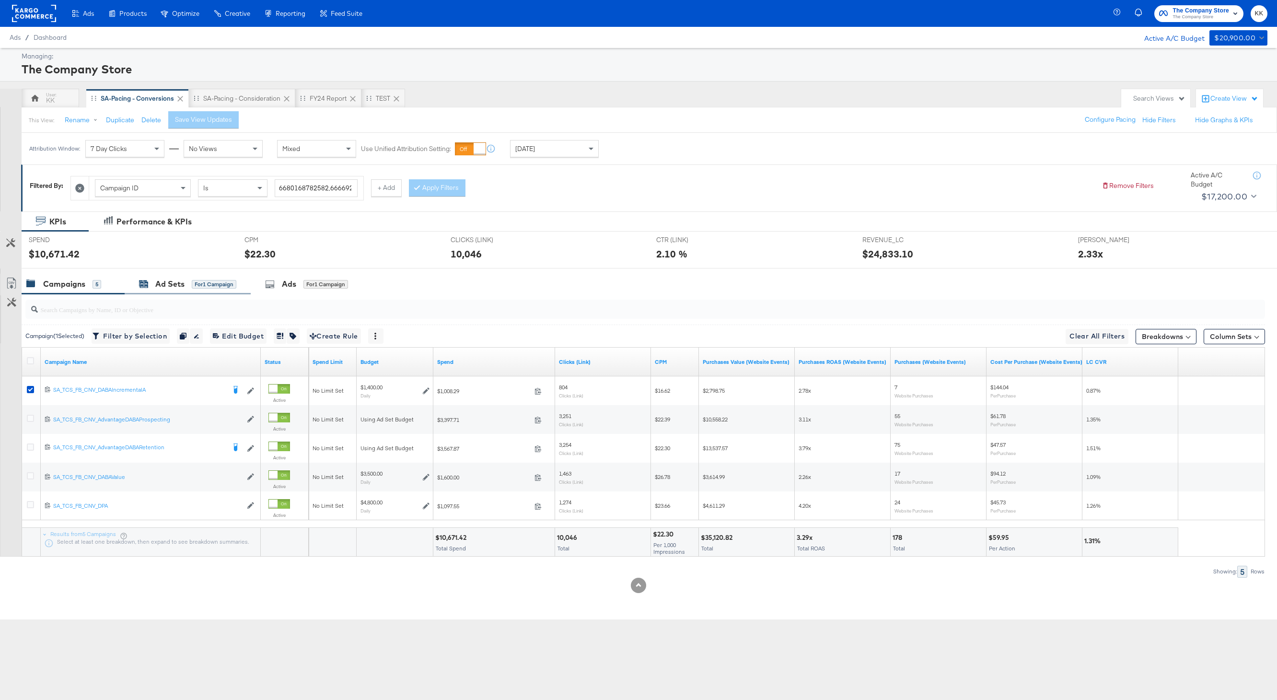
click at [162, 283] on div "Ad Sets" at bounding box center [169, 284] width 29 height 11
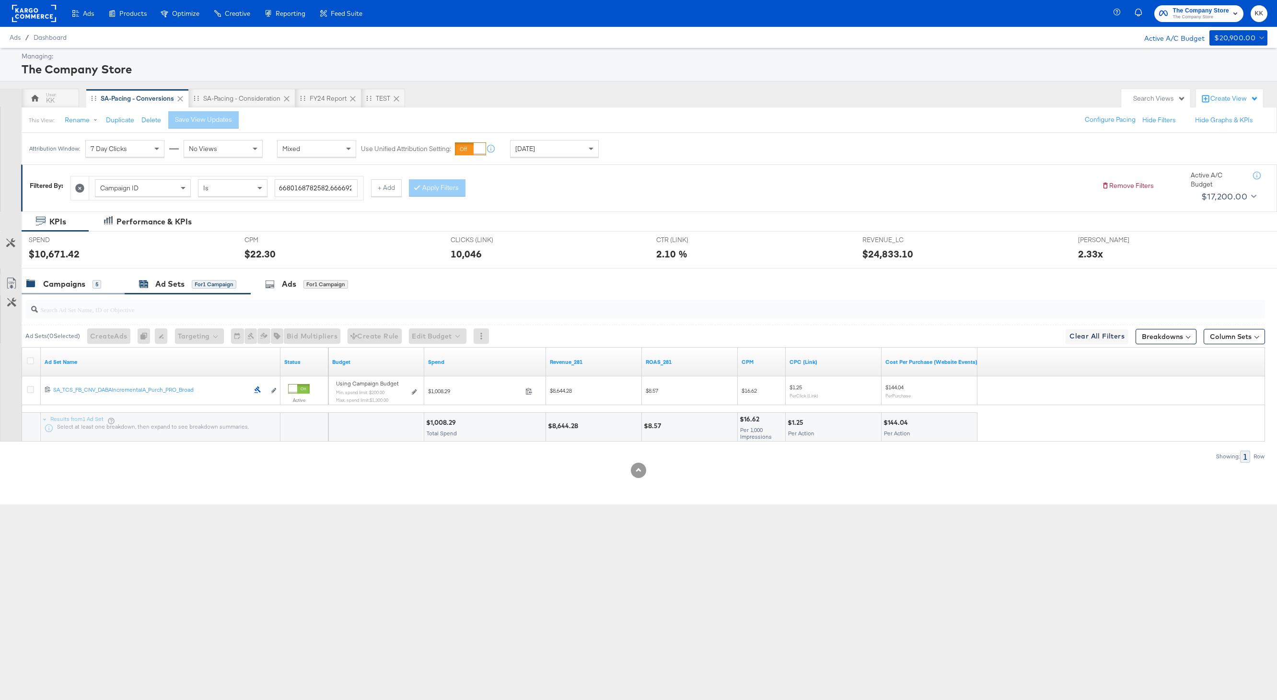
click at [83, 283] on div "Campaigns" at bounding box center [64, 284] width 42 height 11
